Goal: Information Seeking & Learning: Check status

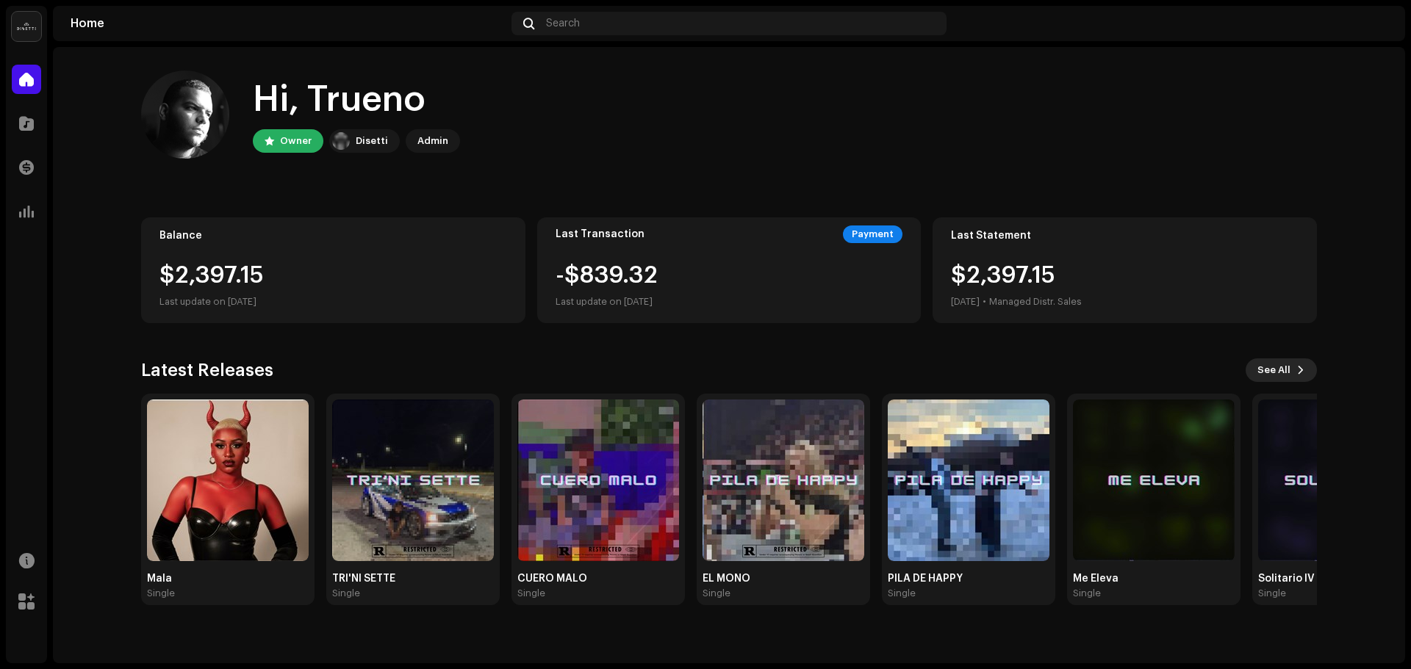
click at [1278, 367] on span "See All" at bounding box center [1273, 370] width 33 height 29
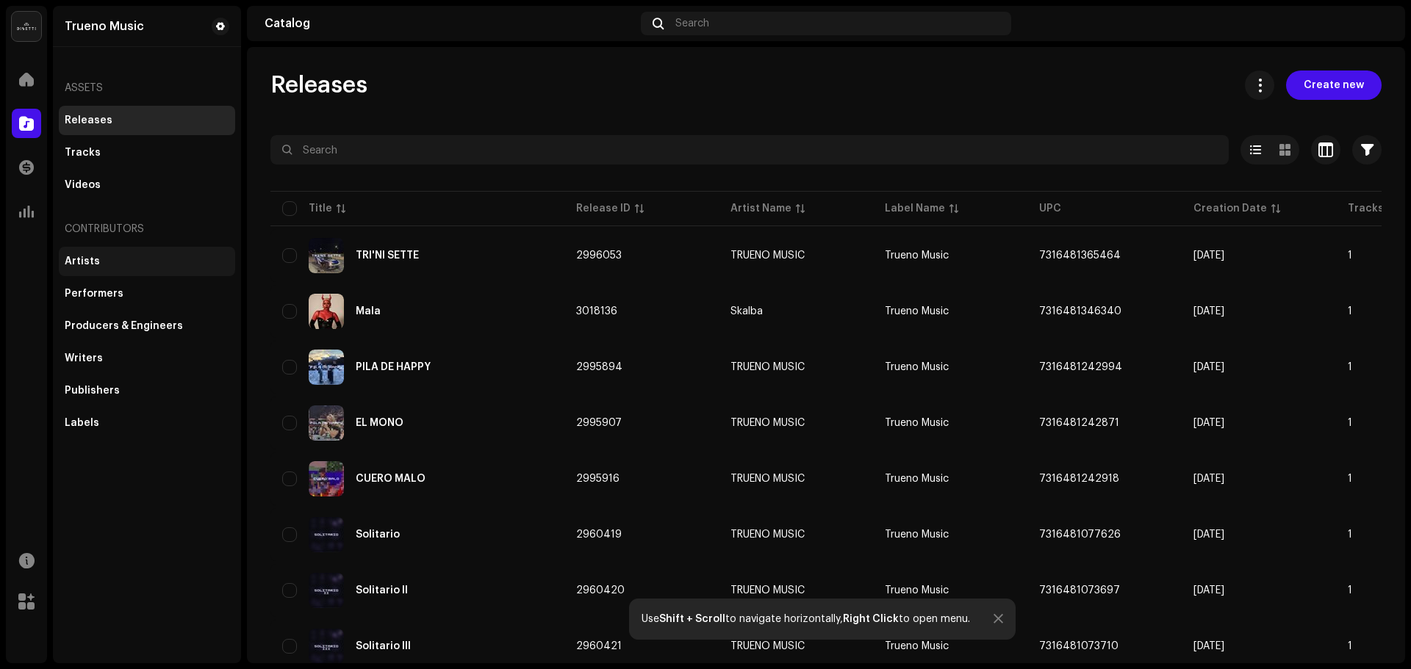
click at [94, 263] on div "Artists" at bounding box center [82, 262] width 35 height 12
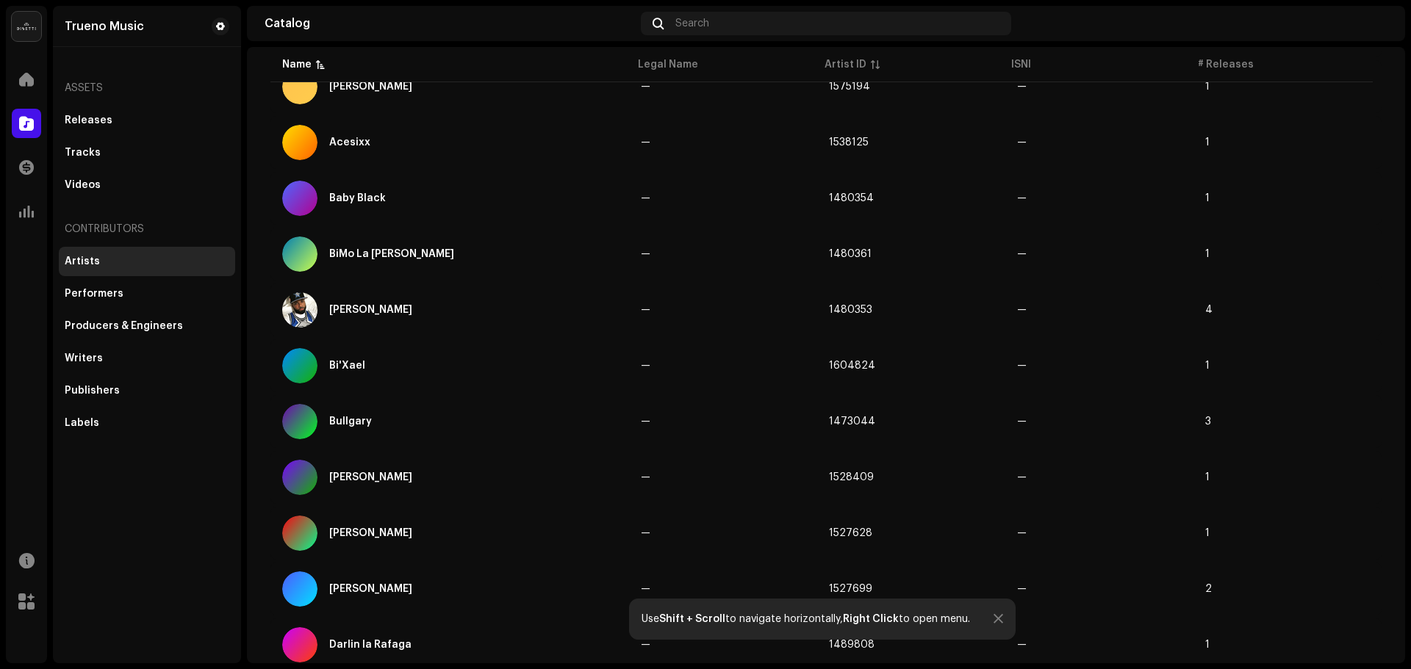
scroll to position [367, 0]
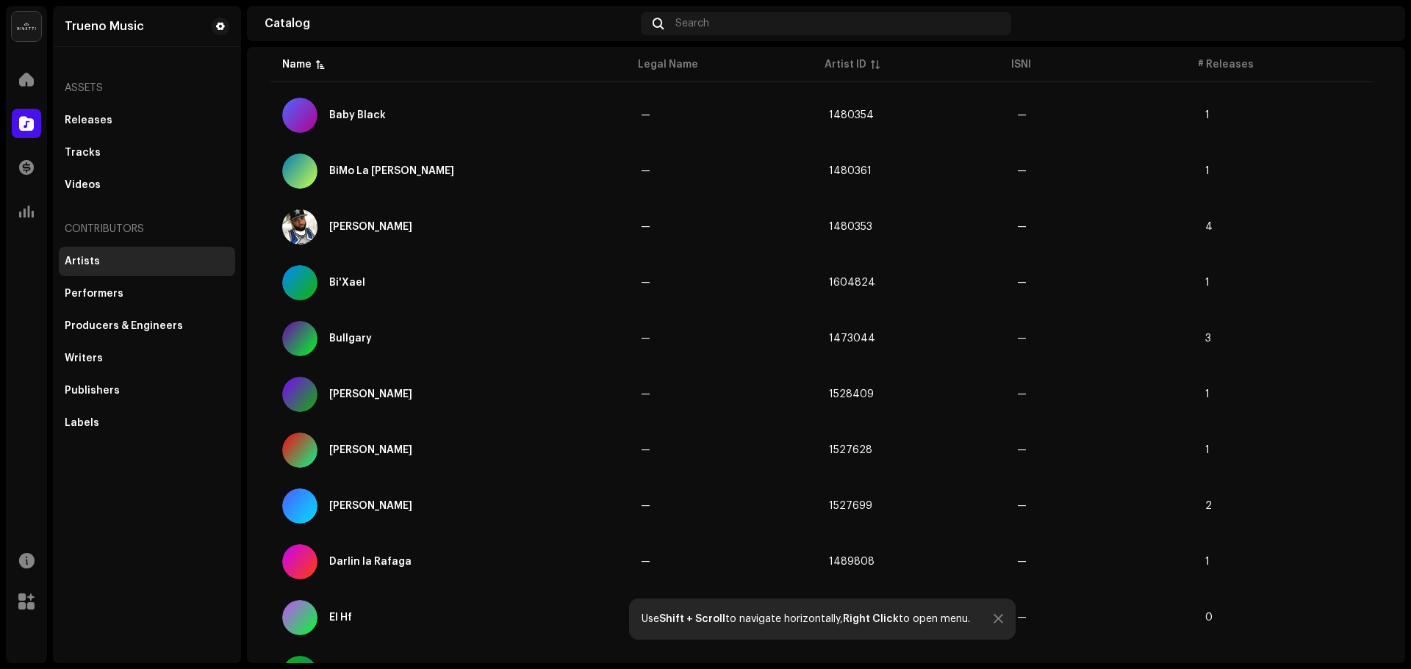
click at [1001, 611] on div "Use Shift + Scroll to navigate horizontally, Right Click to open menu." at bounding box center [822, 619] width 386 height 41
click at [995, 615] on div at bounding box center [998, 619] width 10 height 12
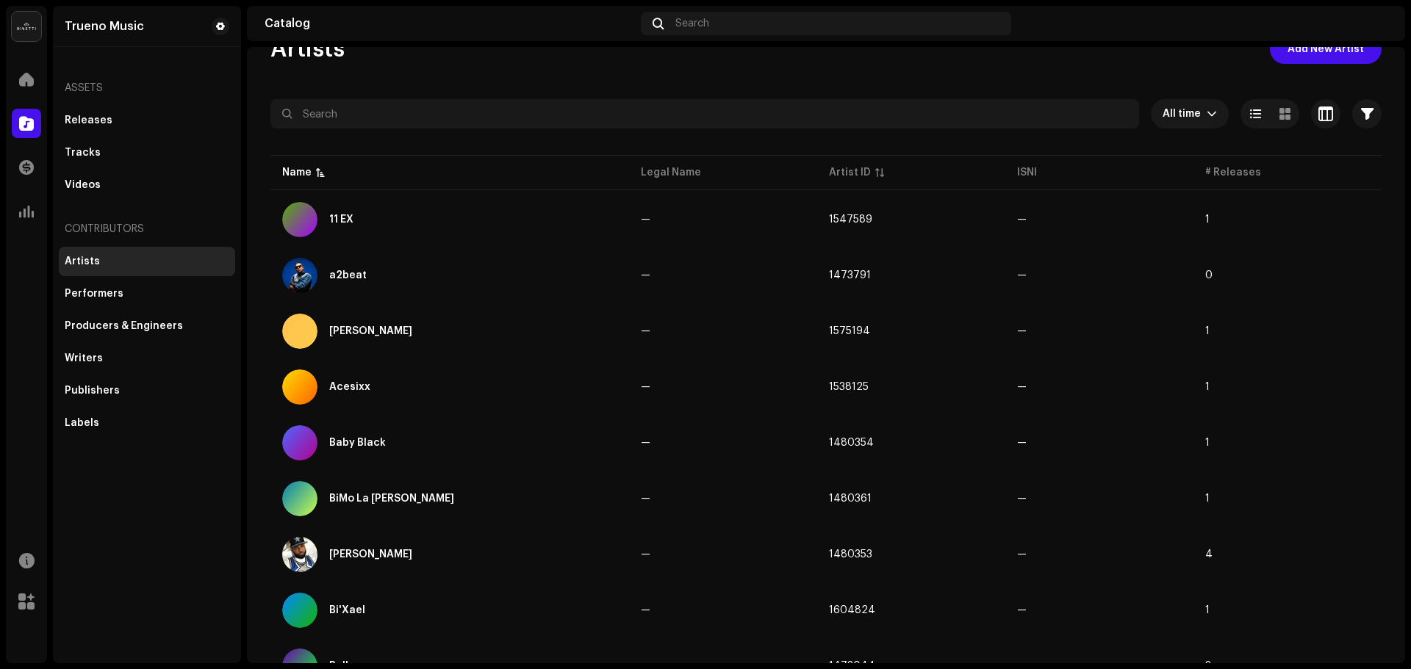
scroll to position [0, 0]
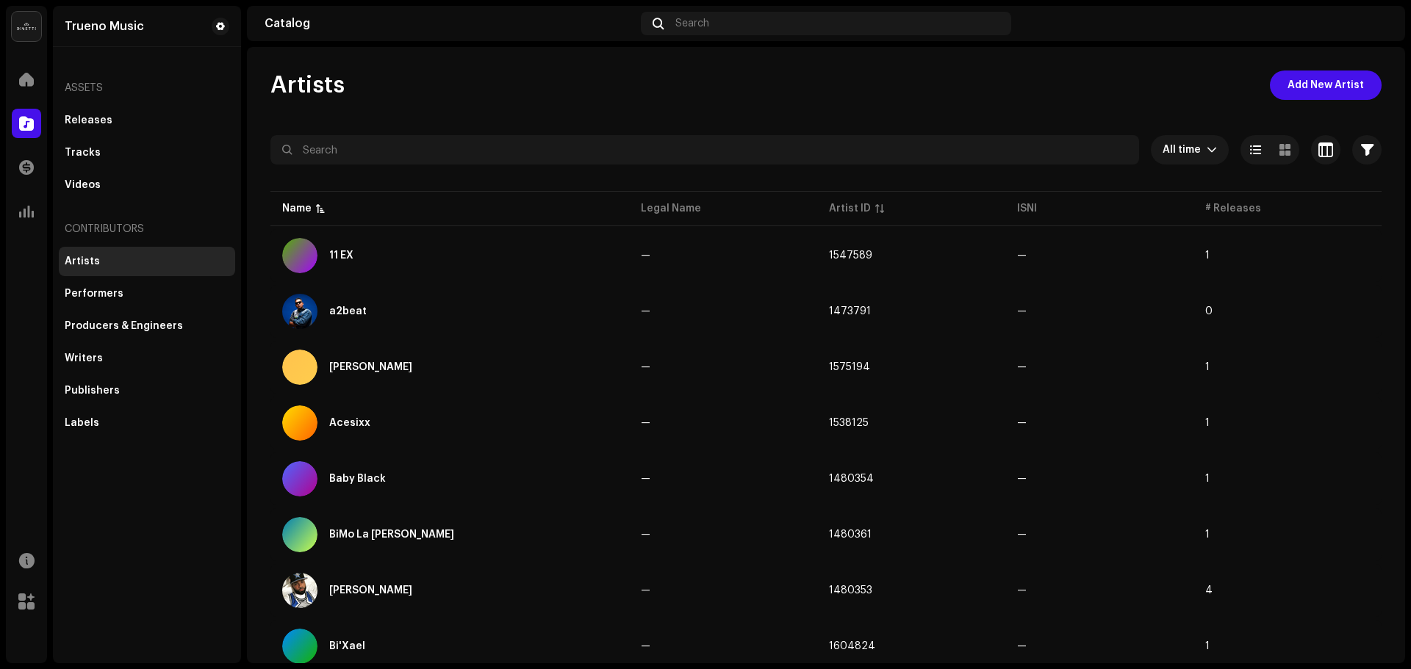
click at [89, 259] on div "Artists" at bounding box center [82, 262] width 35 height 12
click at [96, 154] on div "Tracks" at bounding box center [83, 153] width 36 height 12
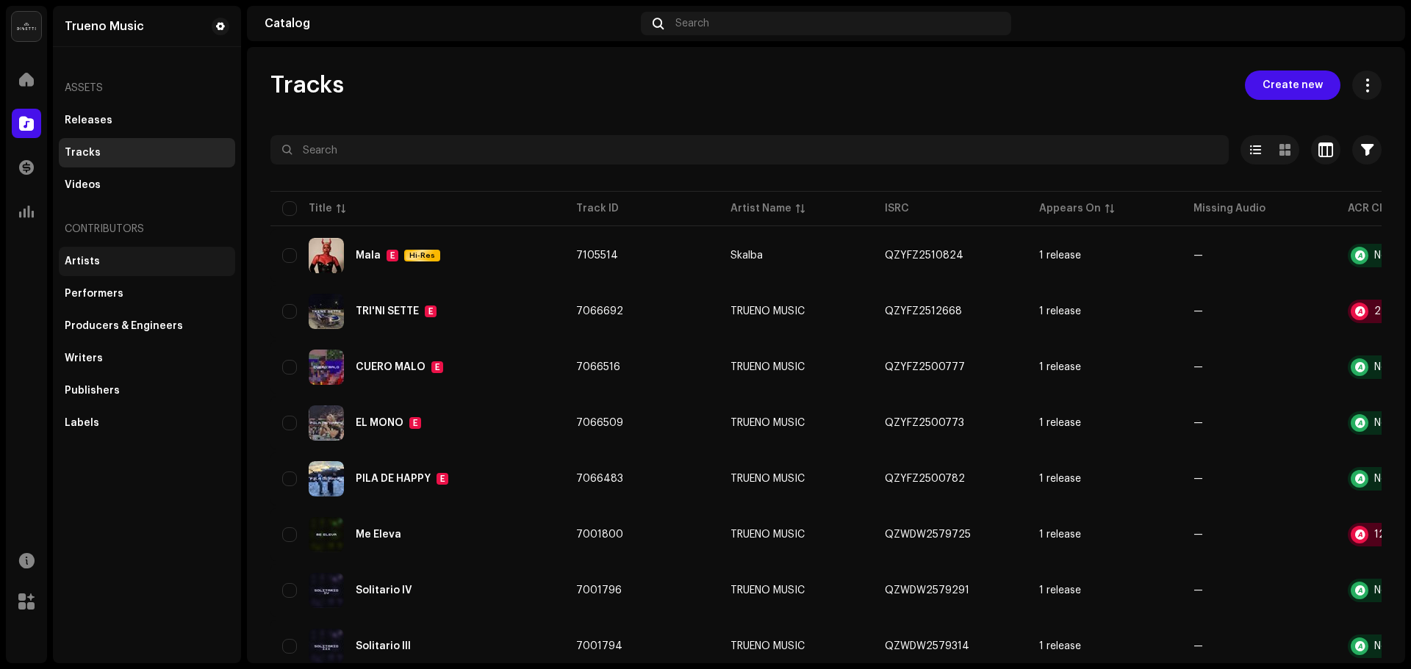
click at [73, 262] on div "Artists" at bounding box center [82, 262] width 35 height 12
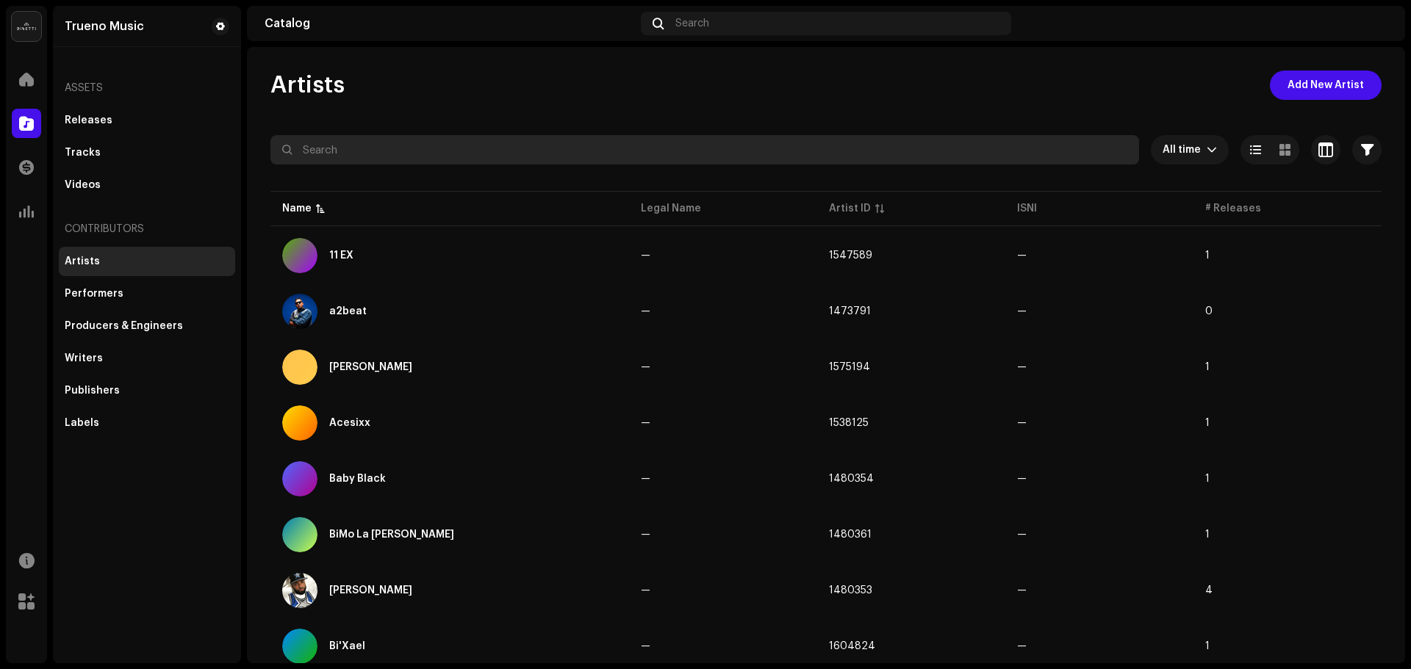
click at [363, 158] on input "text" at bounding box center [704, 149] width 868 height 29
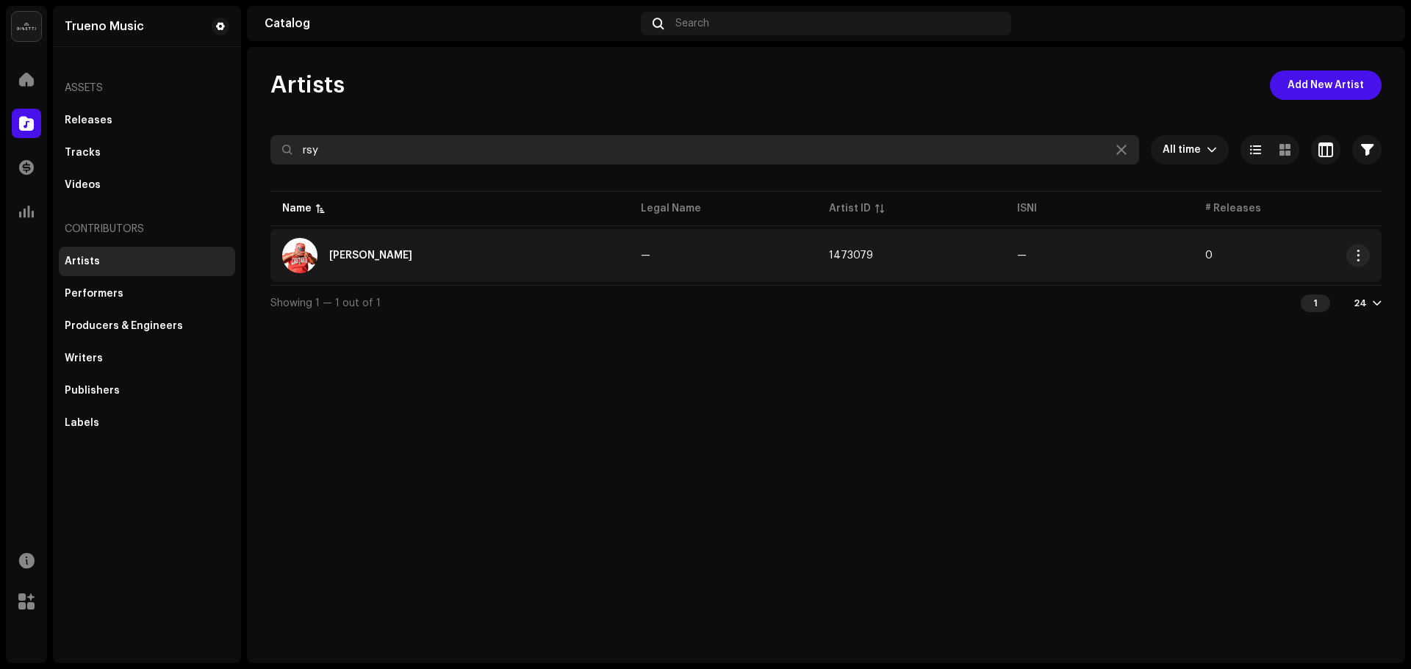
type input "rsy"
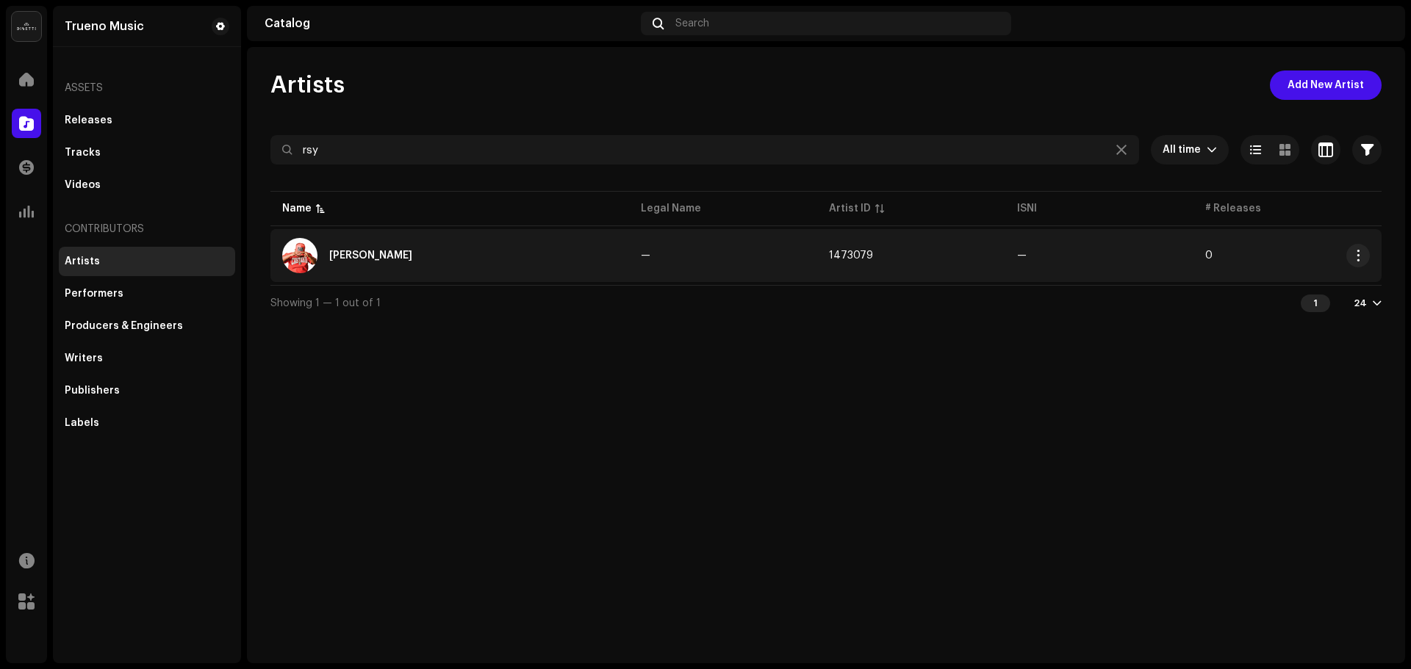
click at [357, 253] on div "[PERSON_NAME]" at bounding box center [370, 256] width 83 height 10
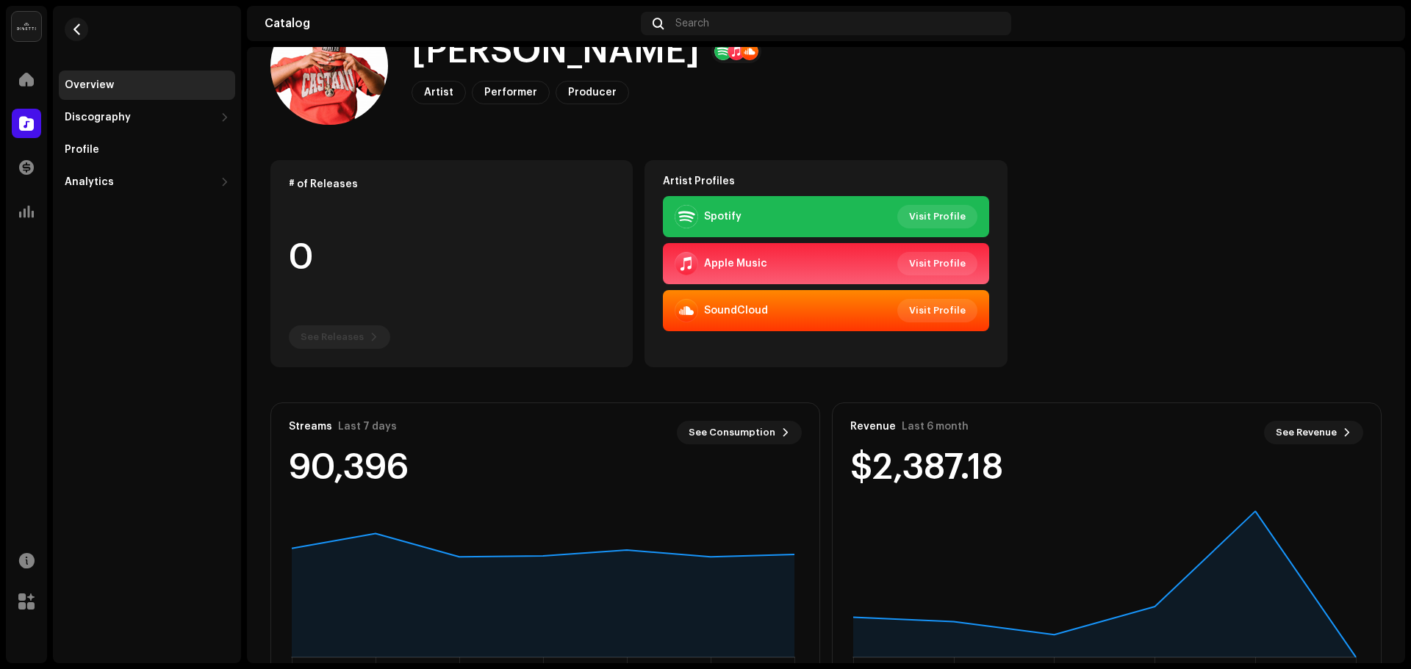
scroll to position [147, 0]
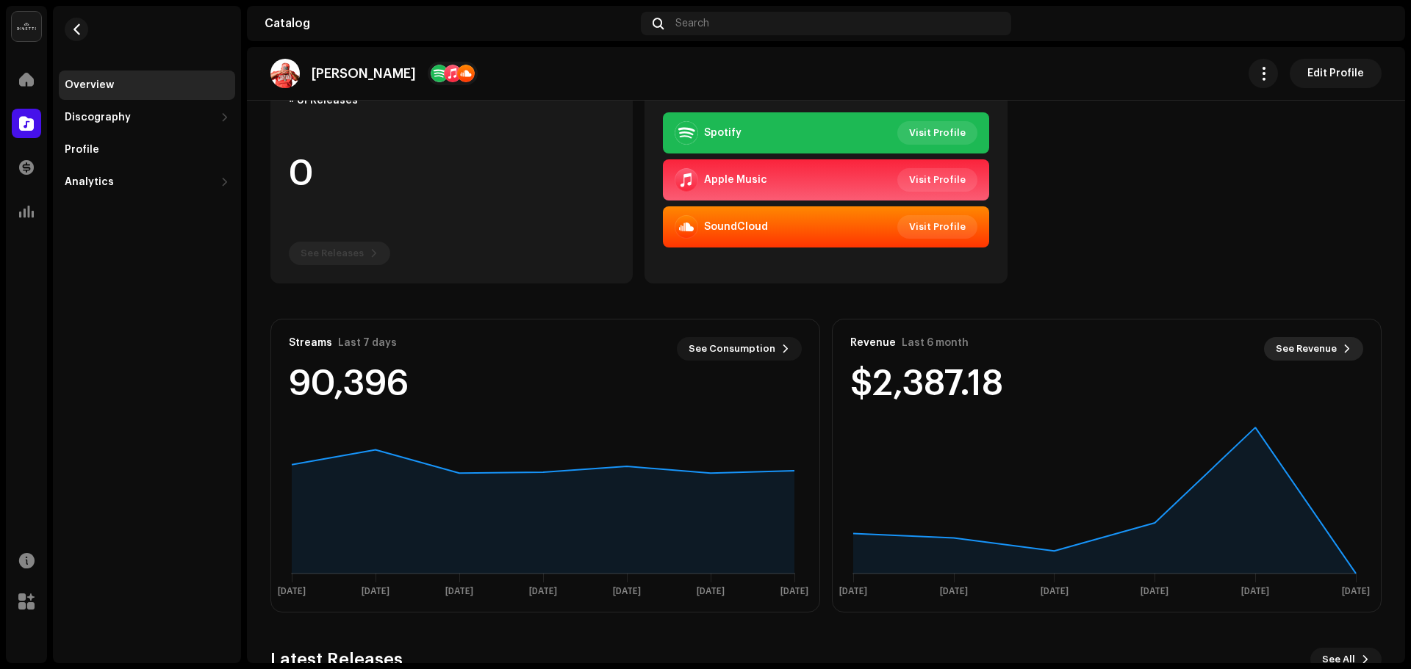
click at [1300, 353] on span "See Revenue" at bounding box center [1305, 348] width 61 height 29
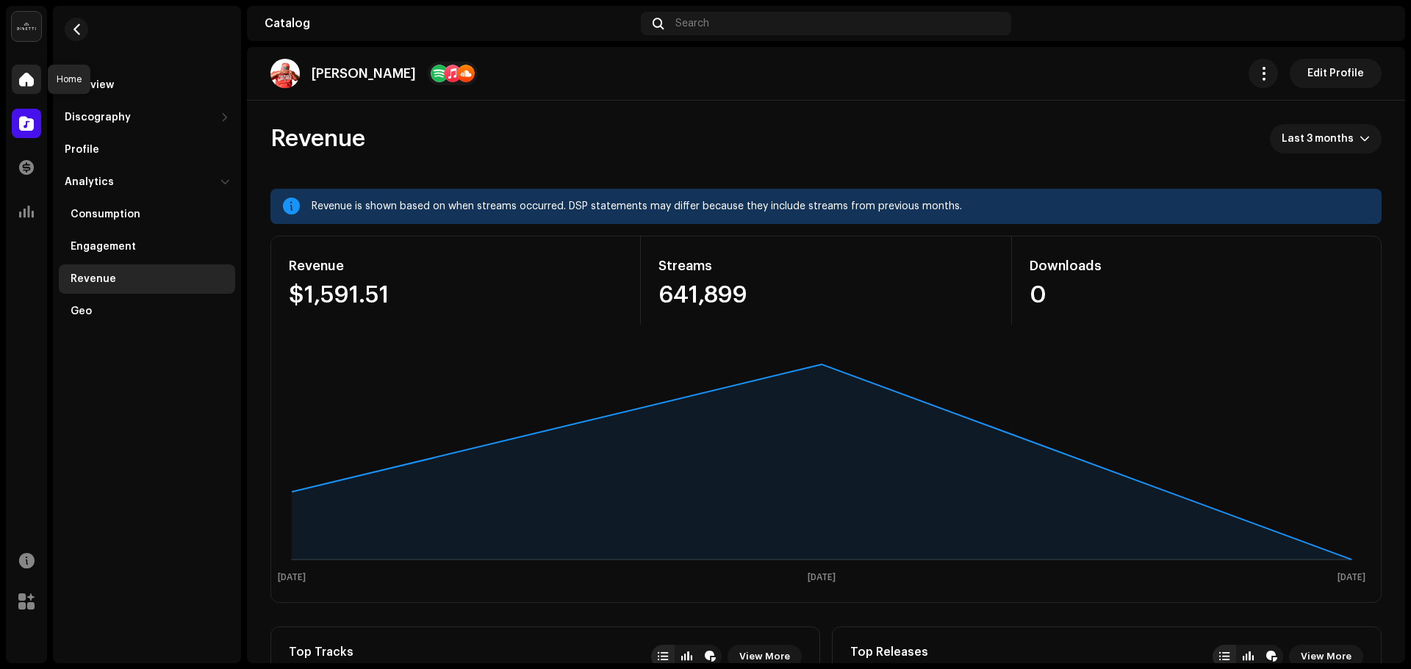
click at [22, 76] on span at bounding box center [26, 79] width 15 height 12
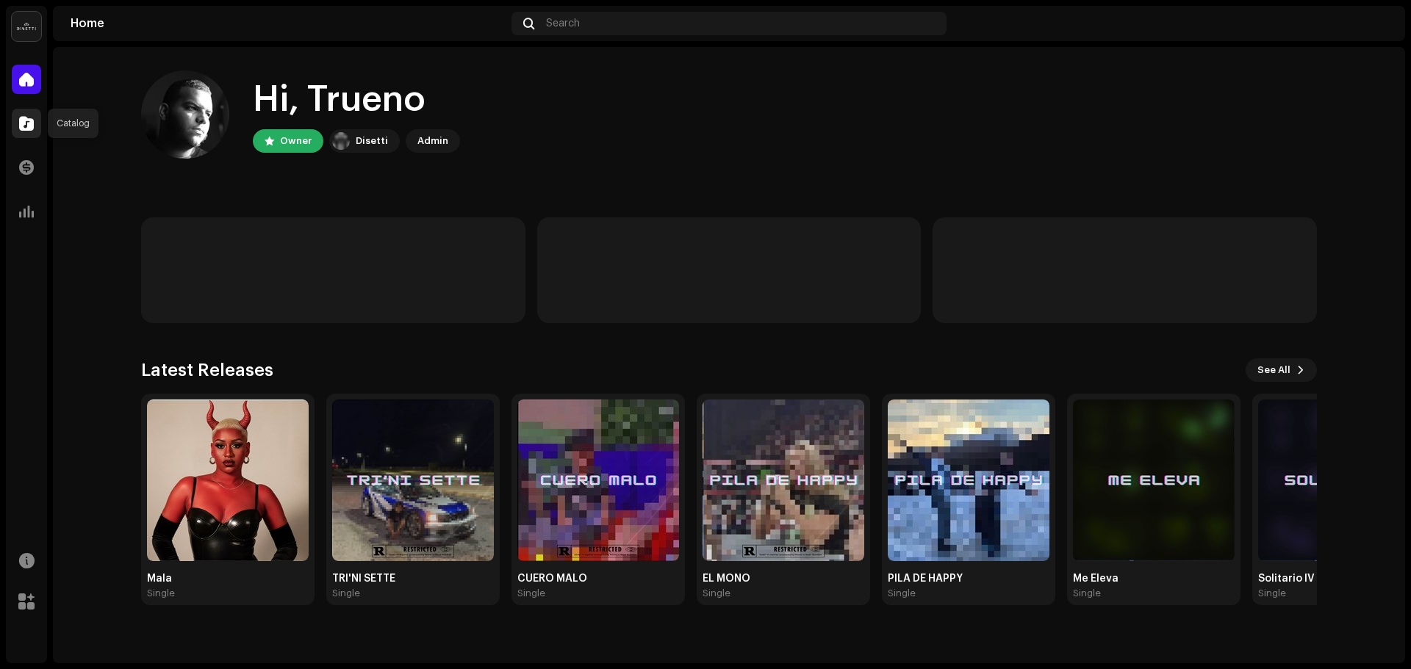
click at [24, 129] on span at bounding box center [26, 124] width 15 height 12
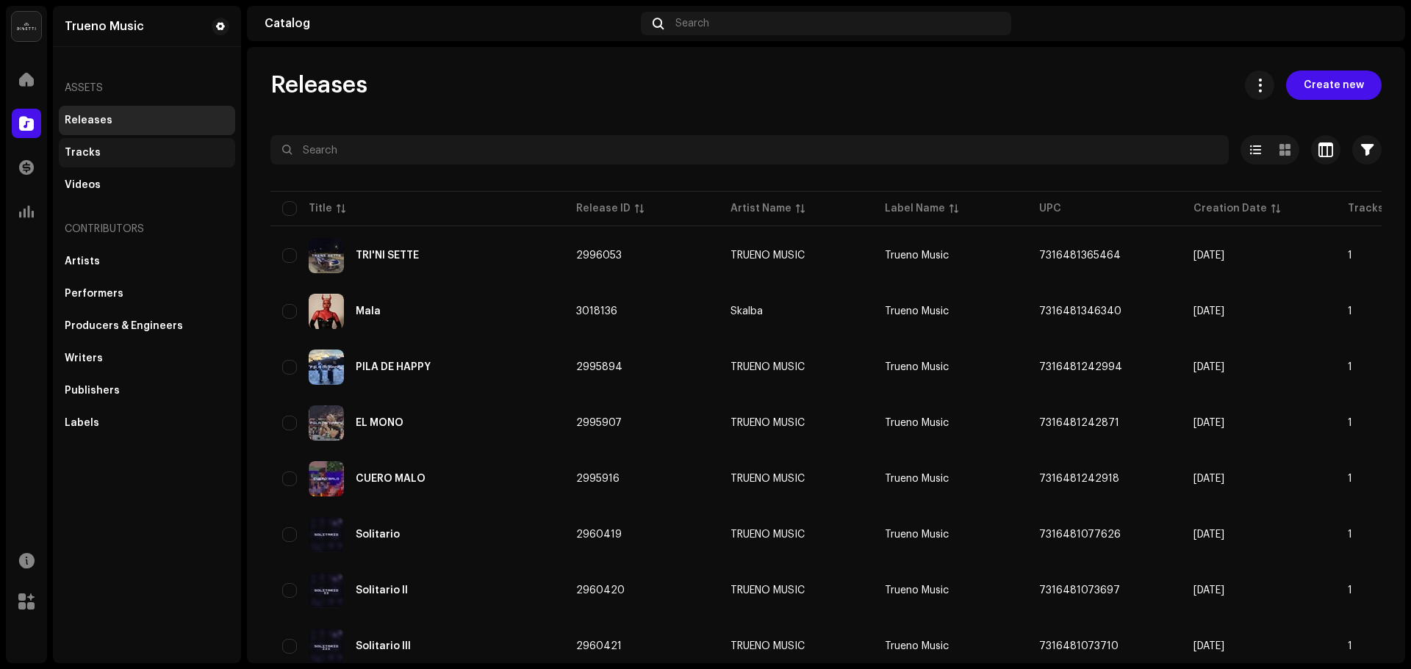
click at [88, 151] on div "Tracks" at bounding box center [83, 153] width 36 height 12
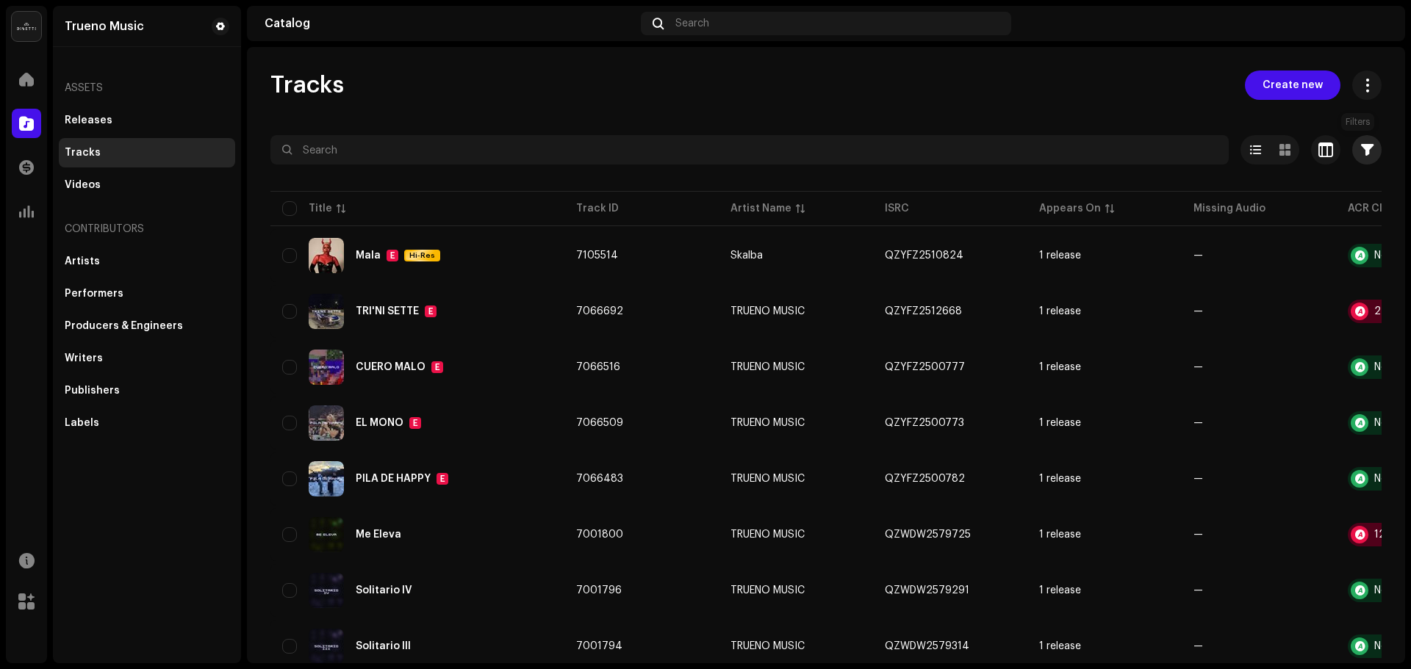
click at [1361, 149] on span "button" at bounding box center [1367, 150] width 12 height 12
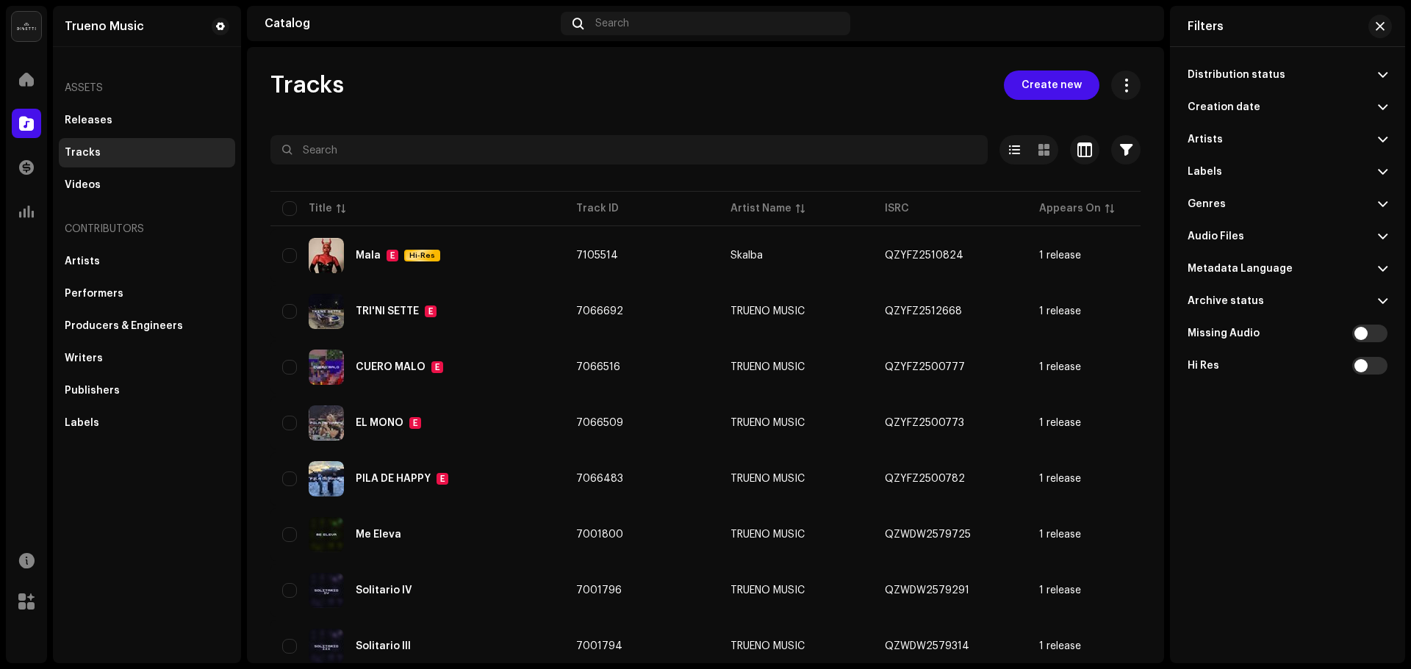
click at [828, 97] on div "Tracks Create new" at bounding box center [705, 85] width 870 height 29
click at [1120, 76] on button at bounding box center [1125, 85] width 29 height 29
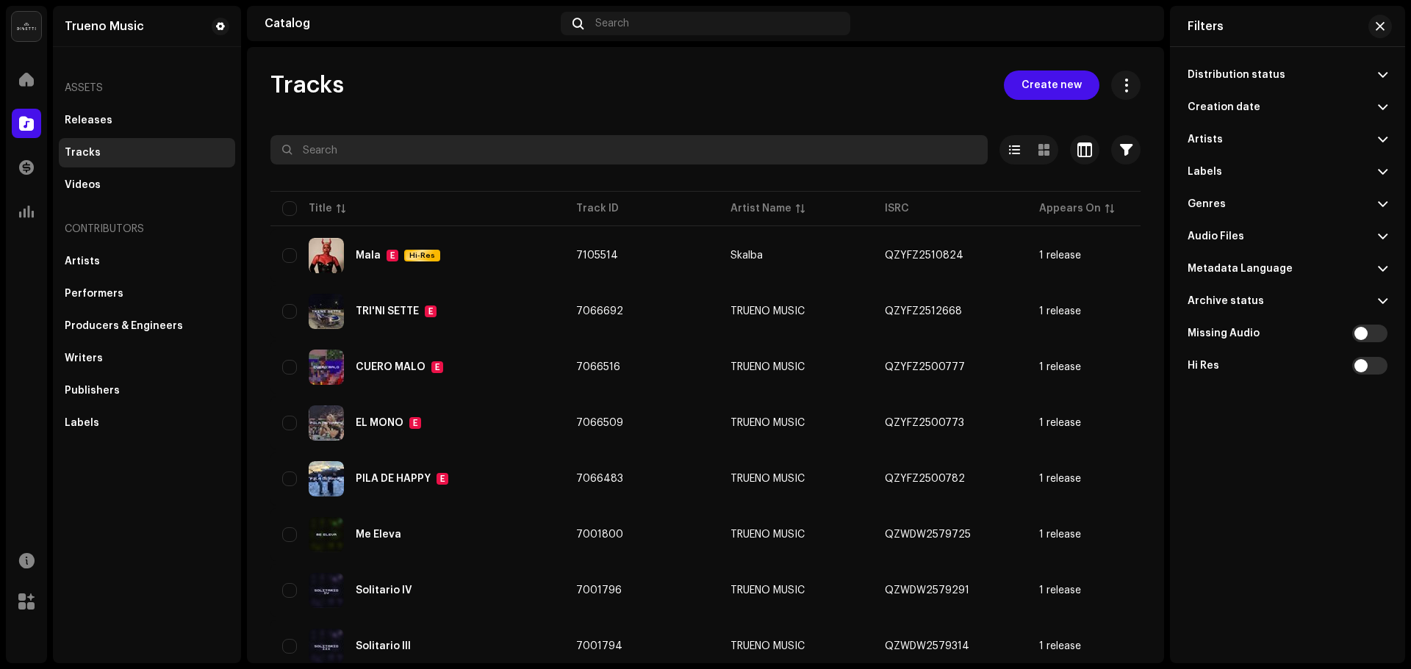
click at [384, 150] on input "text" at bounding box center [628, 149] width 717 height 29
type input "m"
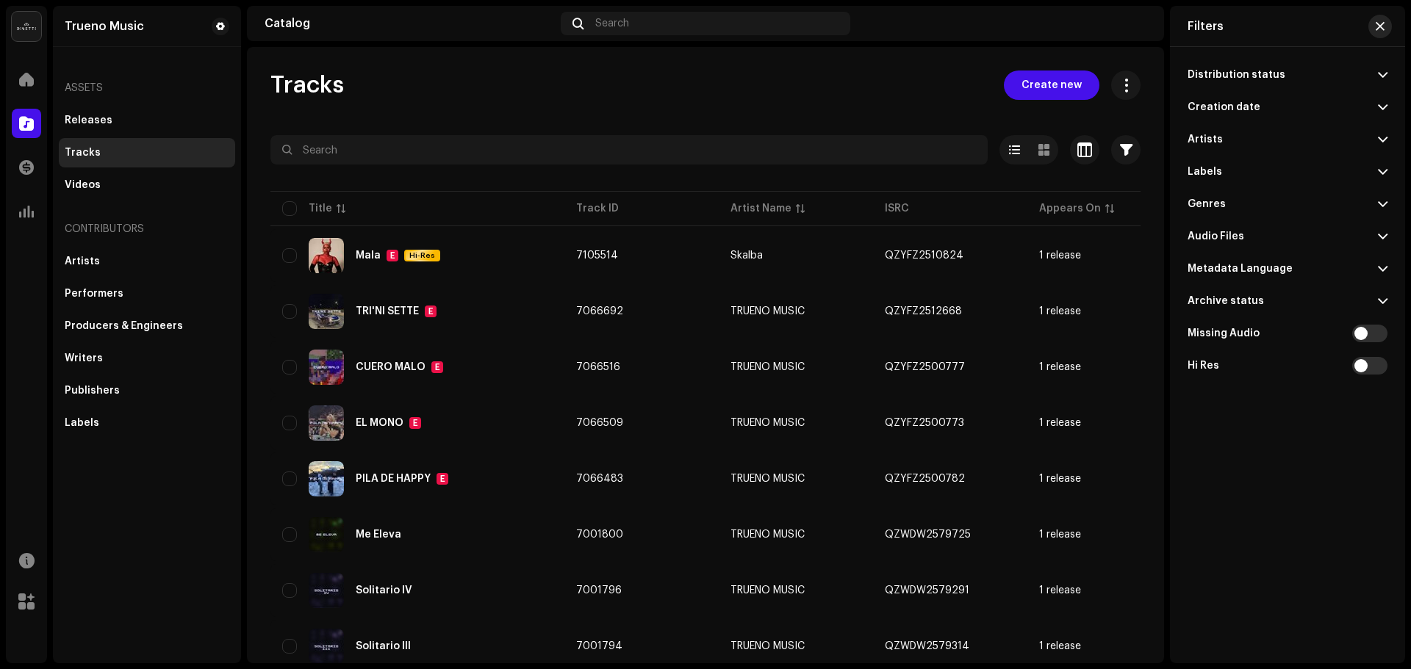
click at [1386, 30] on button "button" at bounding box center [1380, 27] width 24 height 24
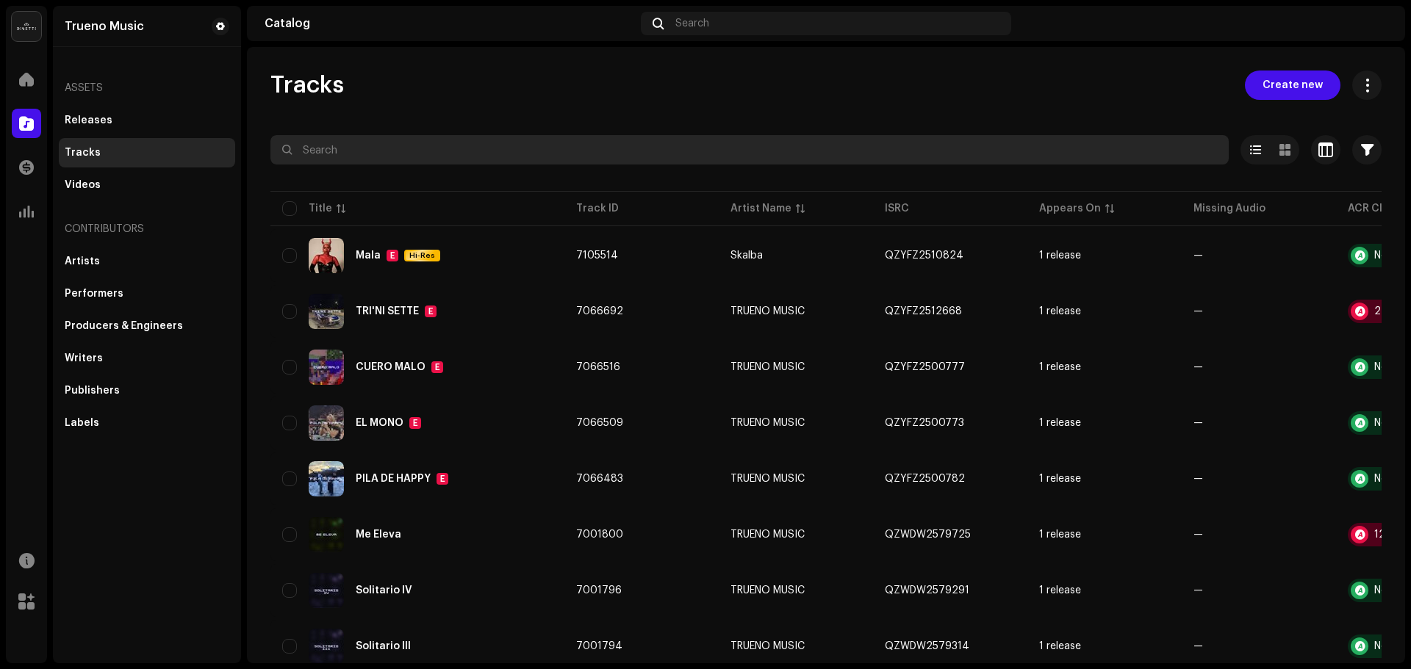
click at [447, 150] on input "text" at bounding box center [749, 149] width 958 height 29
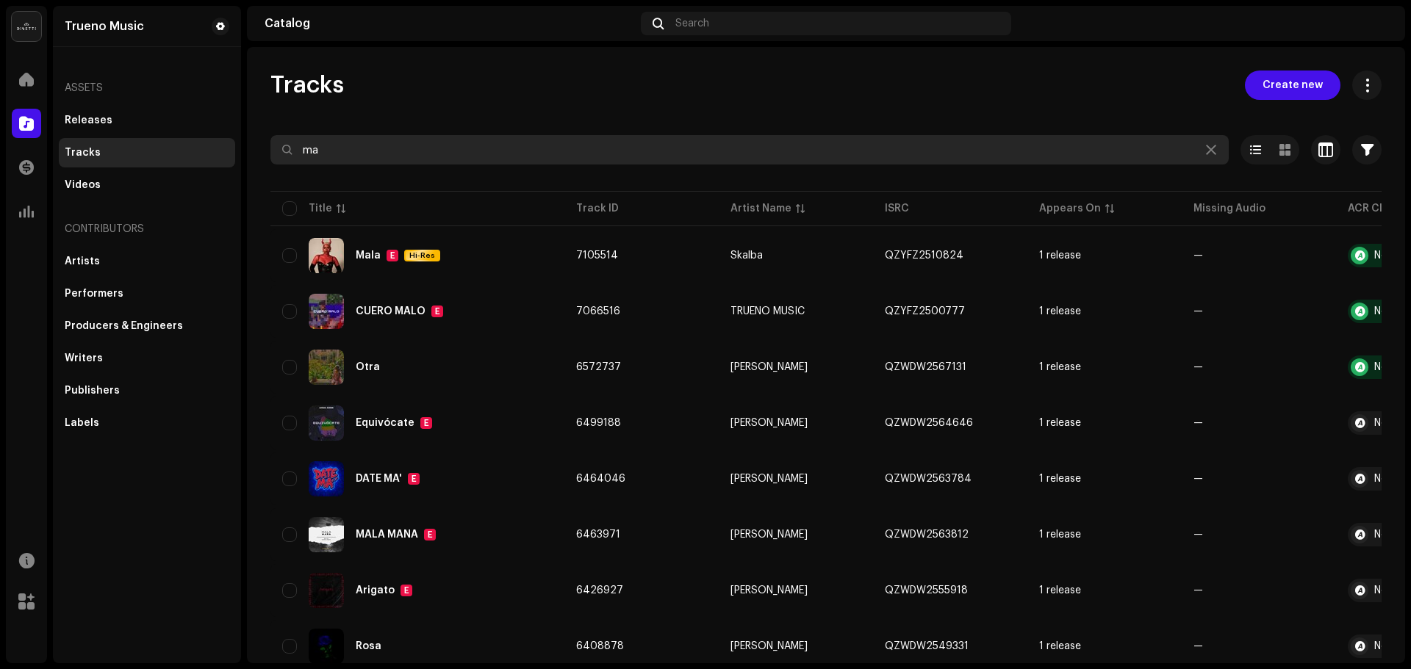
type input "m"
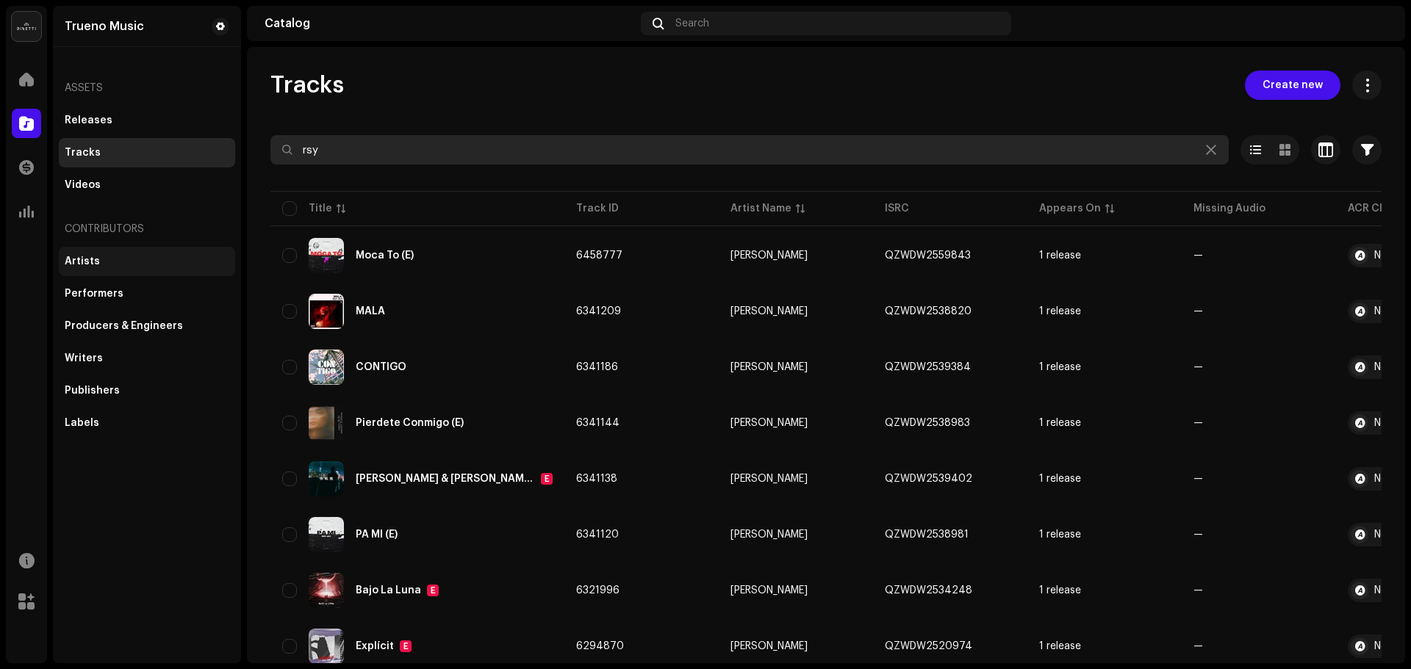
type input "rsy"
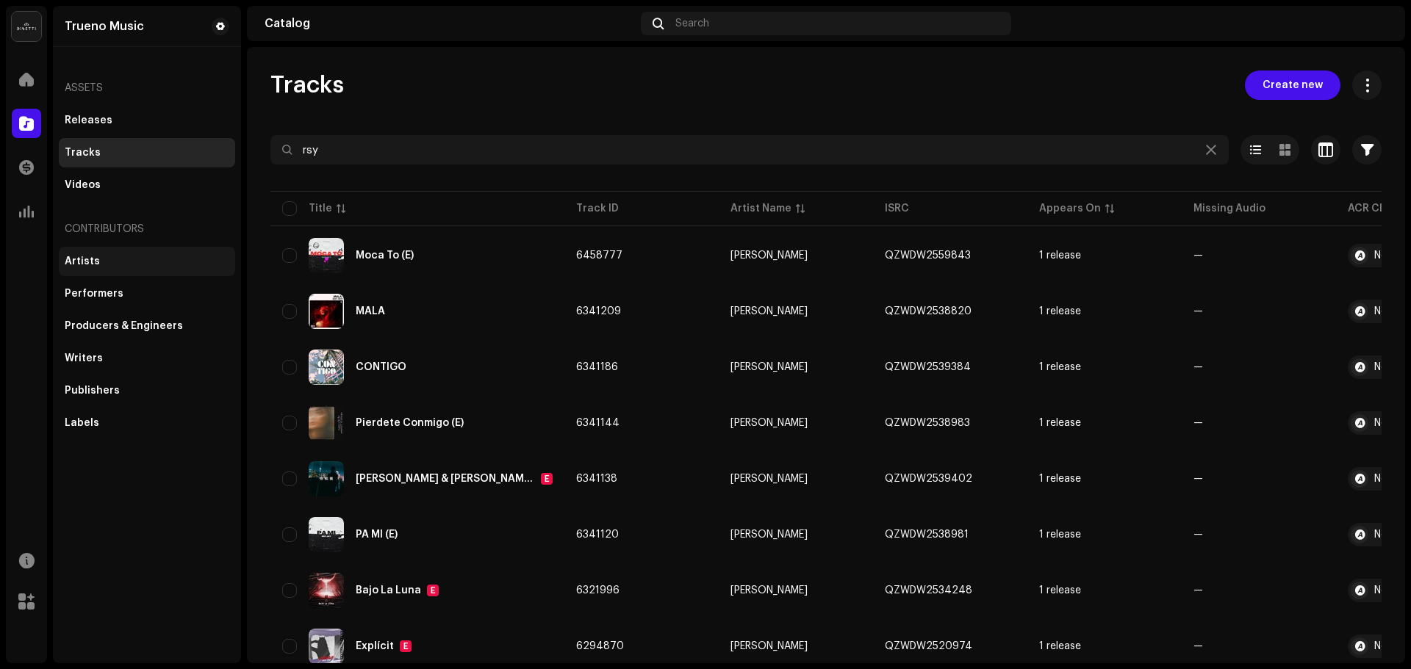
click at [151, 255] on div "Artists" at bounding box center [147, 261] width 176 height 29
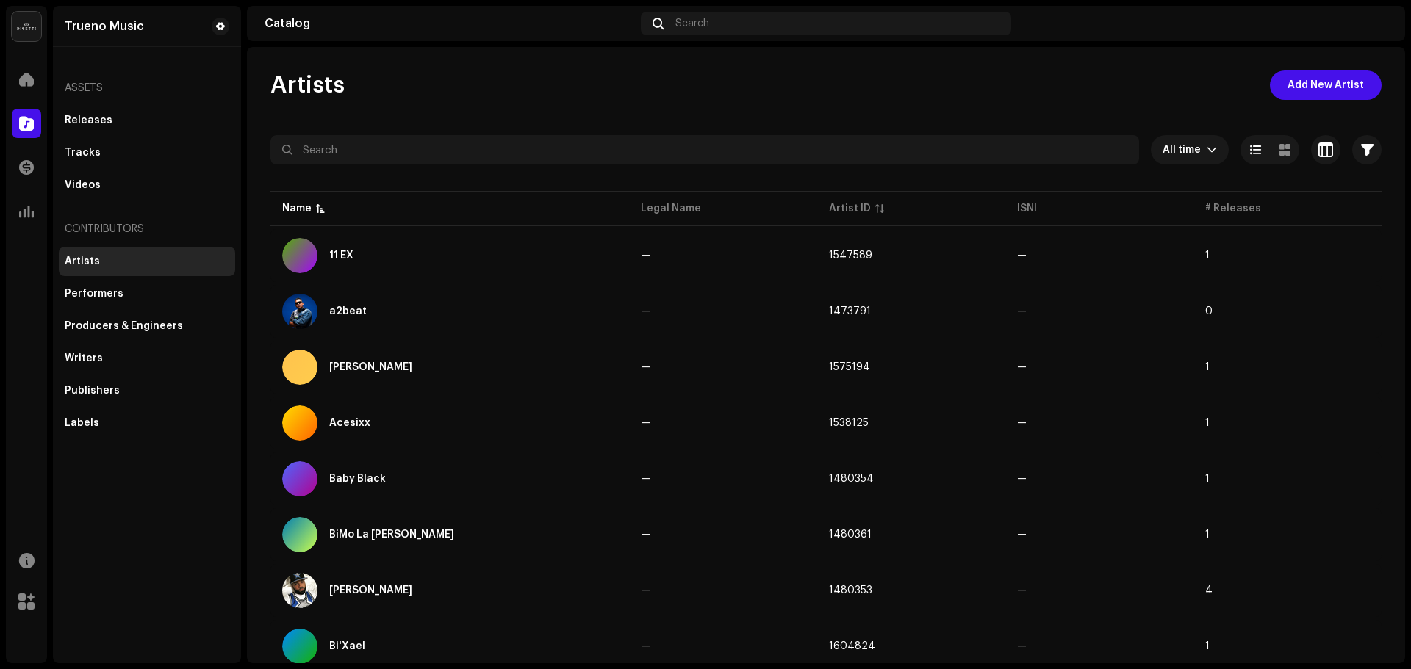
click at [1375, 24] on img at bounding box center [1376, 24] width 24 height 24
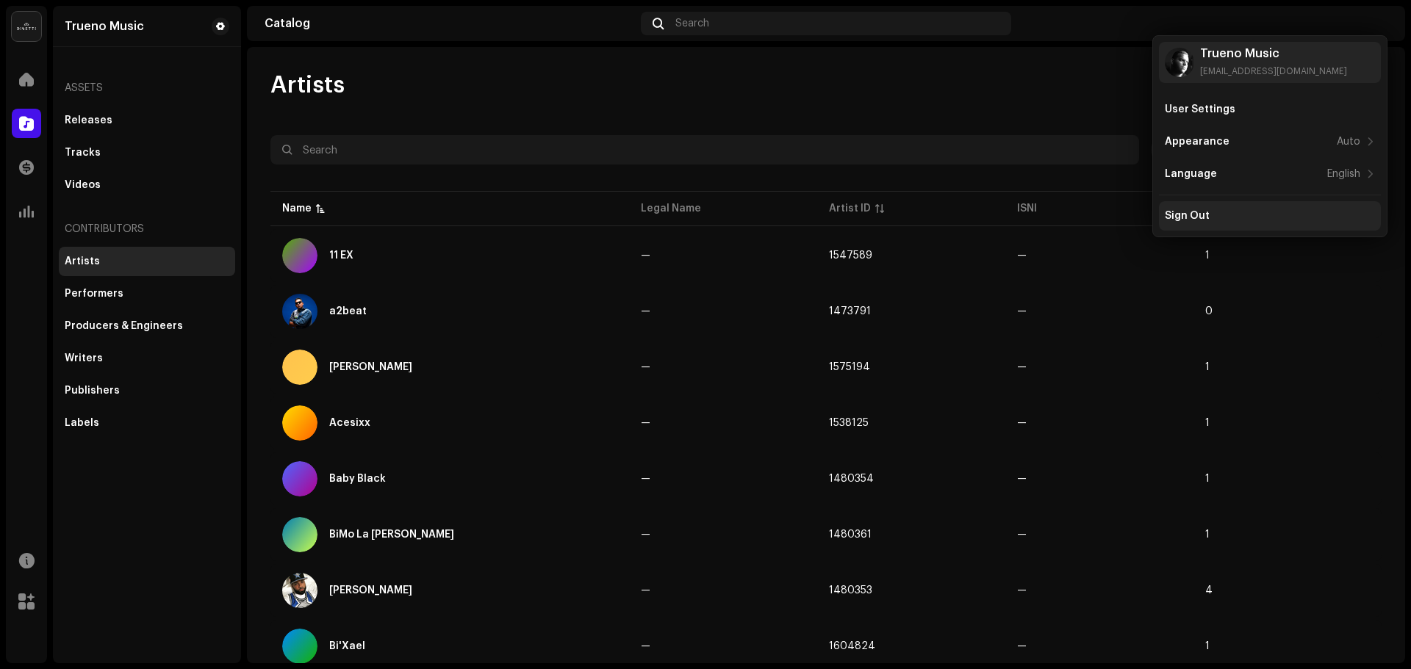
click at [1195, 209] on div "Sign Out" at bounding box center [1270, 215] width 222 height 29
